Goal: Task Accomplishment & Management: Manage account settings

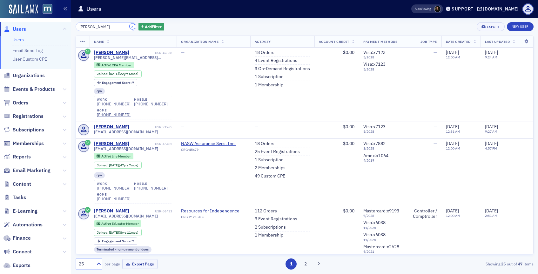
click at [130, 27] on button "×" at bounding box center [133, 27] width 6 height 6
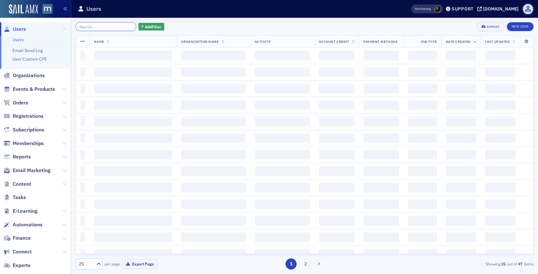
click at [113, 27] on input "search" at bounding box center [106, 26] width 61 height 9
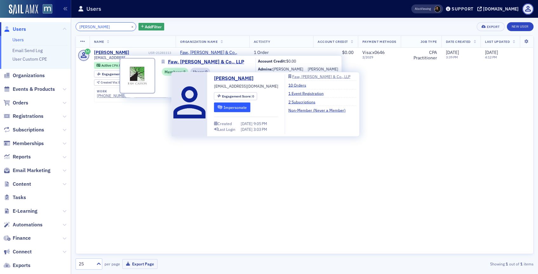
type input "Hilari Auxer"
click at [240, 105] on button "Impersonate" at bounding box center [232, 107] width 37 height 10
click at [241, 109] on button "Impersonate" at bounding box center [232, 107] width 37 height 10
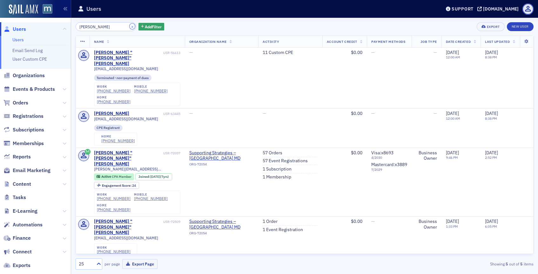
click at [130, 28] on button "×" at bounding box center [133, 27] width 6 height 6
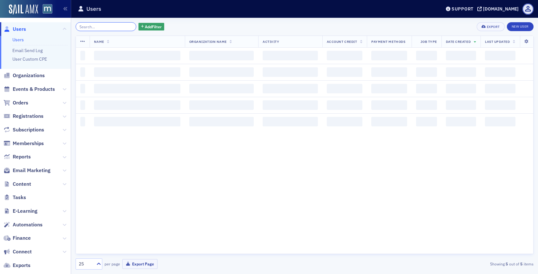
click at [121, 27] on input "search" at bounding box center [106, 26] width 61 height 9
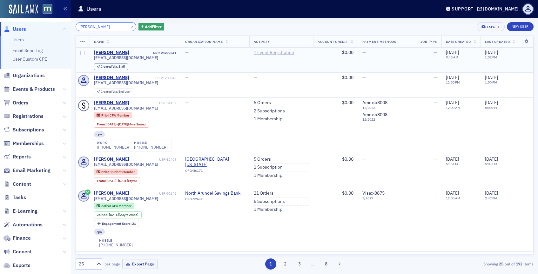
type input "[PERSON_NAME]"
click at [278, 53] on link "1 Event Registration" at bounding box center [274, 53] width 40 height 6
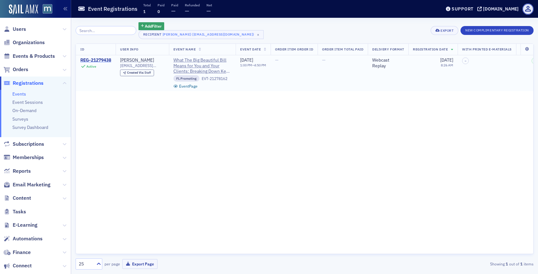
click at [104, 61] on div "REG-21279438" at bounding box center [95, 61] width 31 height 6
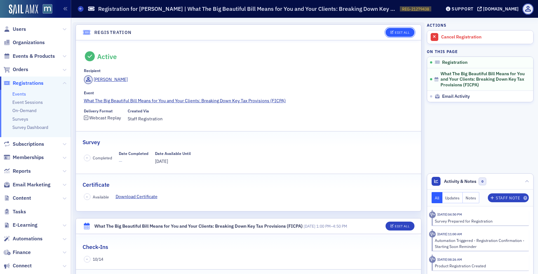
click at [389, 29] on button "Edit All" at bounding box center [400, 32] width 29 height 9
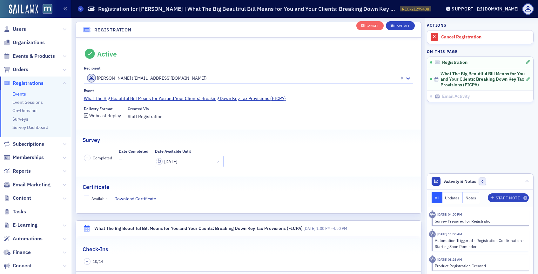
scroll to position [17, 0]
click at [86, 199] on input "Available" at bounding box center [87, 198] width 6 height 6
checkbox input "true"
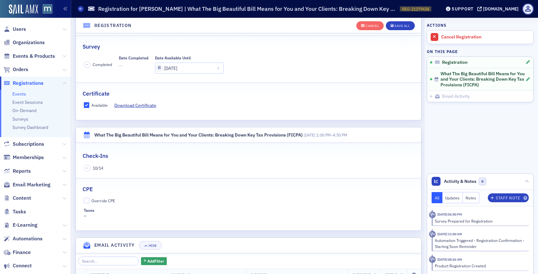
scroll to position [122, 0]
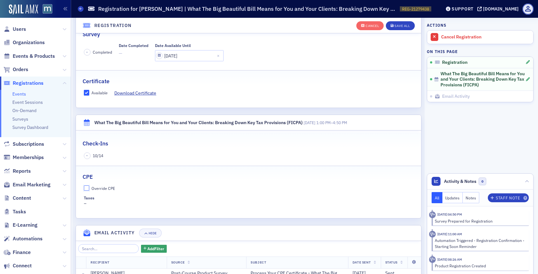
click at [88, 190] on input "Override CPE" at bounding box center [87, 189] width 6 height 6
checkbox input "true"
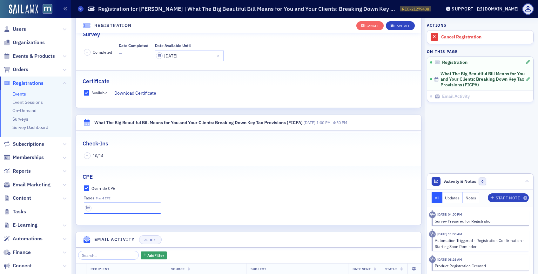
click at [97, 208] on input "text" at bounding box center [123, 208] width 78 height 11
type input "4 CPE"
click at [400, 22] on button "Save All" at bounding box center [400, 25] width 29 height 9
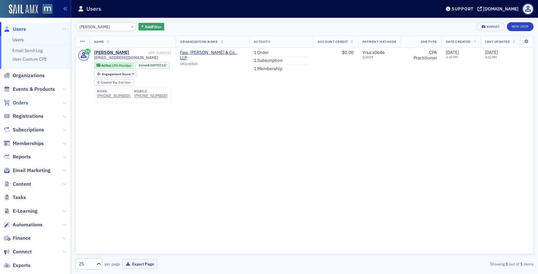
click at [23, 103] on span "Orders" at bounding box center [21, 102] width 16 height 7
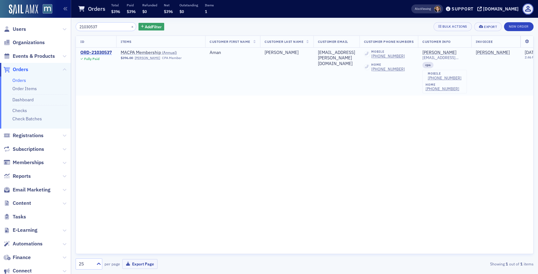
type input "21030537"
click at [103, 55] on div "ORD-21030537" at bounding box center [95, 53] width 31 height 6
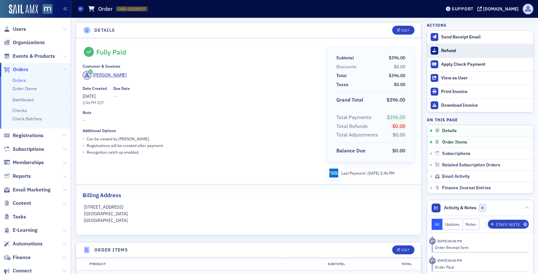
click at [438, 47] on div at bounding box center [435, 51] width 8 height 8
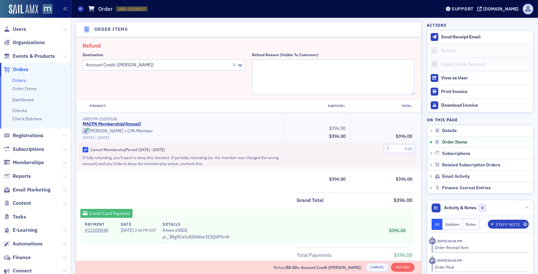
scroll to position [221, 0]
click at [242, 64] on icon at bounding box center [240, 65] width 6 height 6
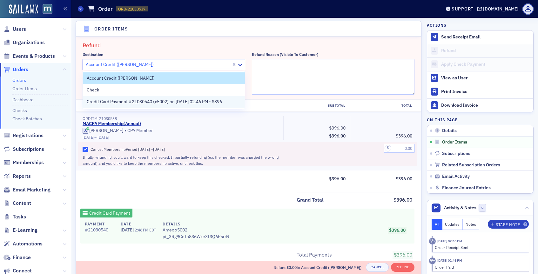
click at [210, 99] on span "Credit Card Payment #21030540 (x5002) on 7/1/2025 02:46 PM - $396" at bounding box center [154, 101] width 135 height 7
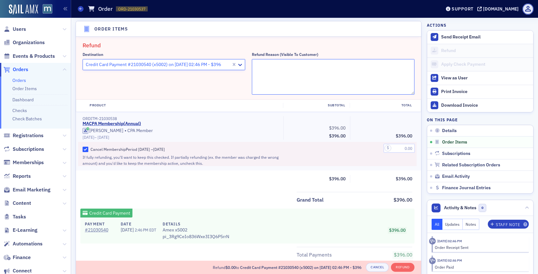
click at [279, 71] on textarea "Refund Reason (Visible to Customer)" at bounding box center [333, 77] width 163 height 36
paste textarea "Our Firm was purchased by Sikich in September 2024 and all staff had clear inst…"
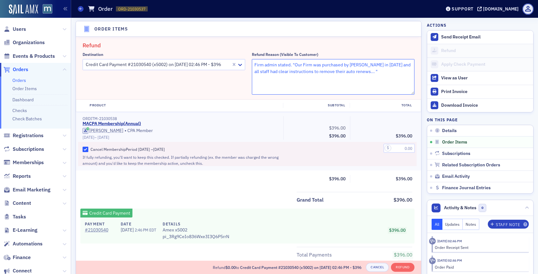
type textarea "Firm admin stated. "Our Firm was purchased by Sikich in September 2024 and all …"
click at [398, 147] on input "text" at bounding box center [399, 148] width 31 height 9
type input "396.00"
click at [397, 172] on div "Product Subtotal Total ORDITM-21030538 MACPA Membership ( Annual ) Aman Singh •…" at bounding box center [248, 143] width 345 height 88
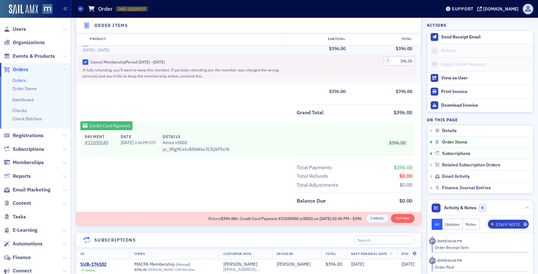
scroll to position [315, 0]
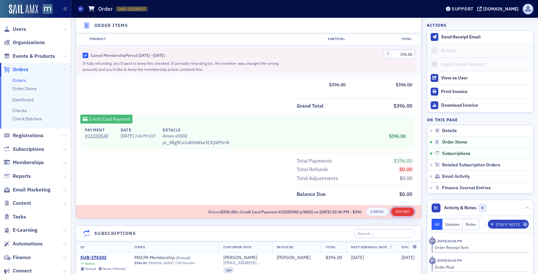
click at [400, 208] on button "Refund" at bounding box center [402, 211] width 23 height 9
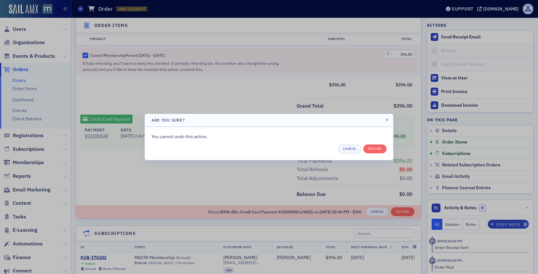
click at [370, 144] on div "You cannot undo this action. Cancel Refund" at bounding box center [269, 143] width 235 height 20
click at [370, 148] on button "Refund" at bounding box center [374, 149] width 23 height 9
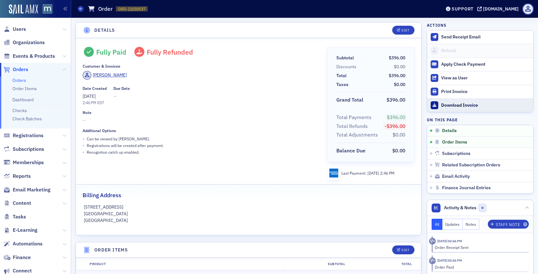
click at [448, 104] on div "Download Invoice" at bounding box center [485, 106] width 89 height 6
click at [312, 64] on div "Customer & Invoicee" at bounding box center [201, 66] width 236 height 5
